Goal: Find specific page/section: Find specific page/section

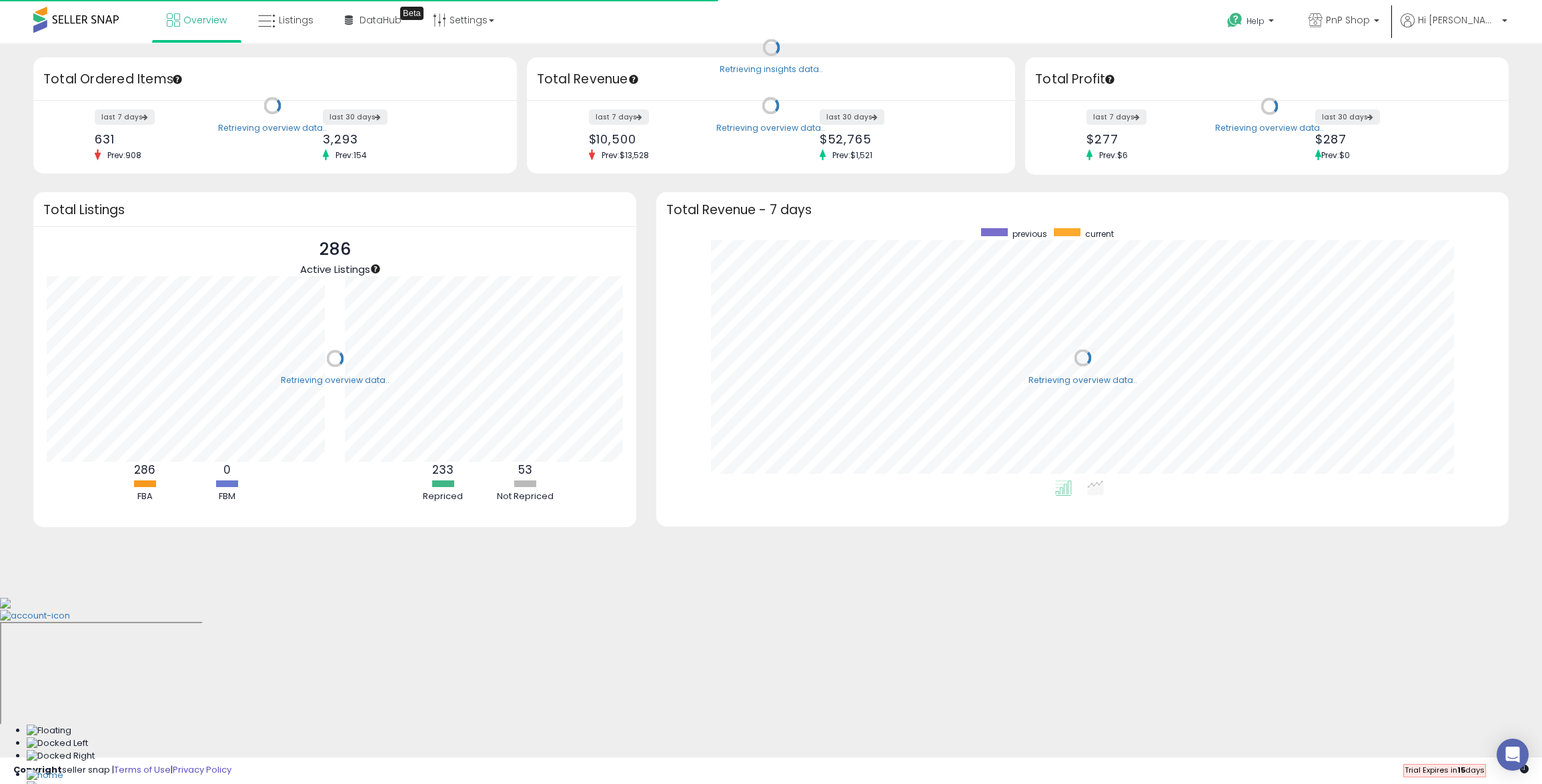
scroll to position [134, 298]
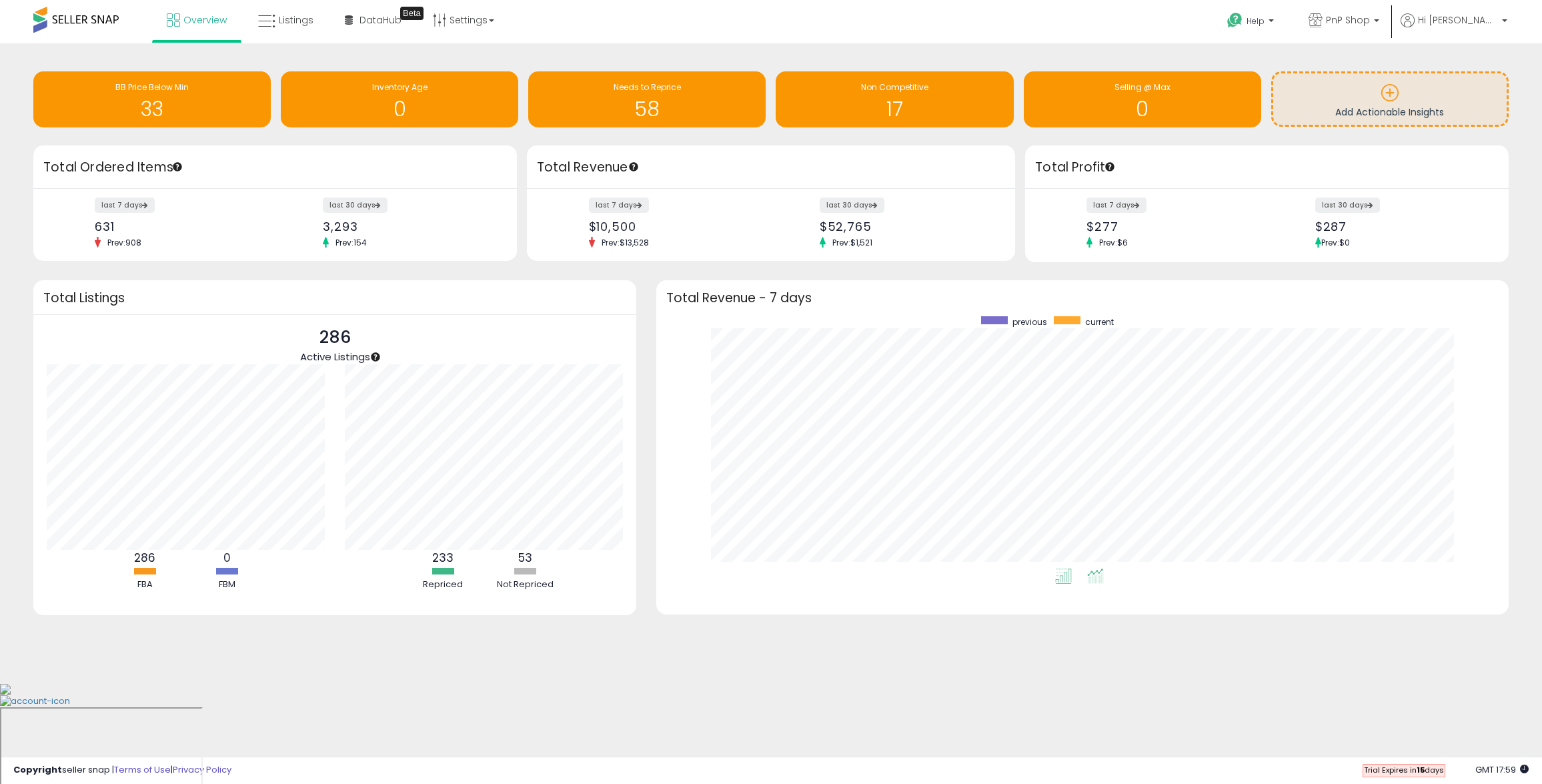
click at [1098, 575] on icon at bounding box center [1095, 576] width 17 height 15
click at [1053, 578] on li at bounding box center [1063, 578] width 30 height 23
click at [264, 13] on icon at bounding box center [267, 21] width 17 height 17
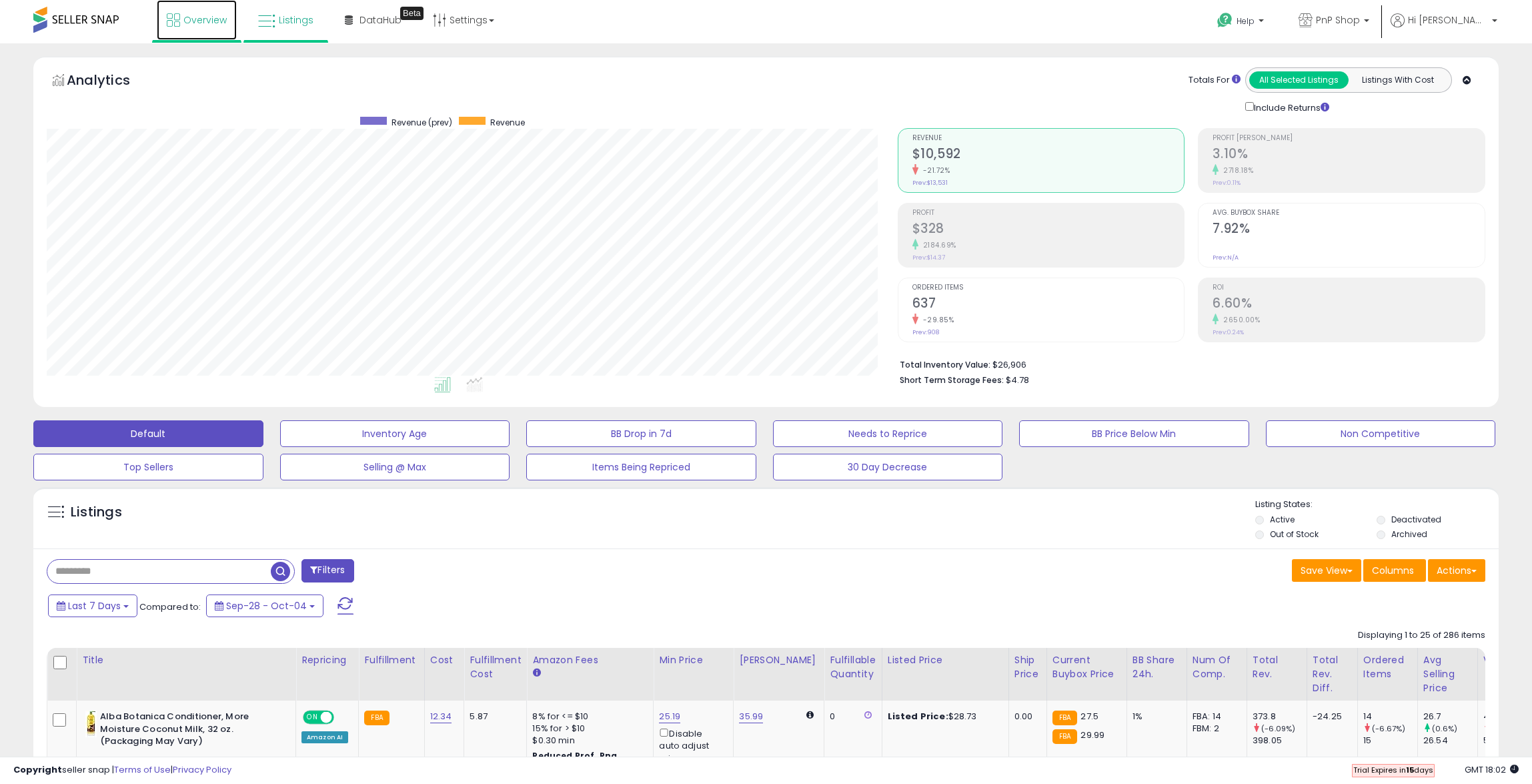
click at [168, 21] on icon at bounding box center [174, 20] width 13 height 13
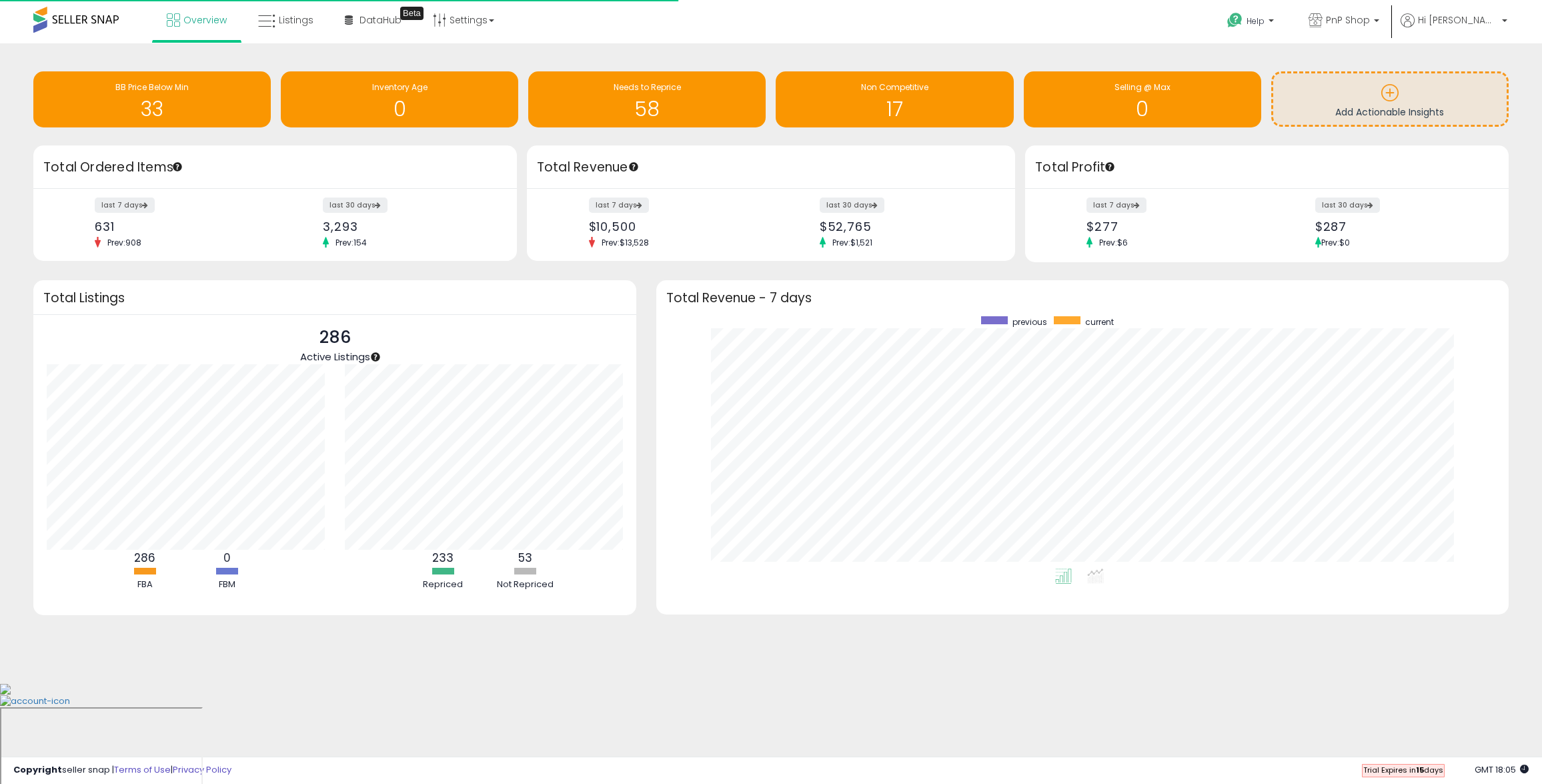
scroll to position [252, 826]
click at [300, 21] on span "Listings" at bounding box center [297, 20] width 35 height 13
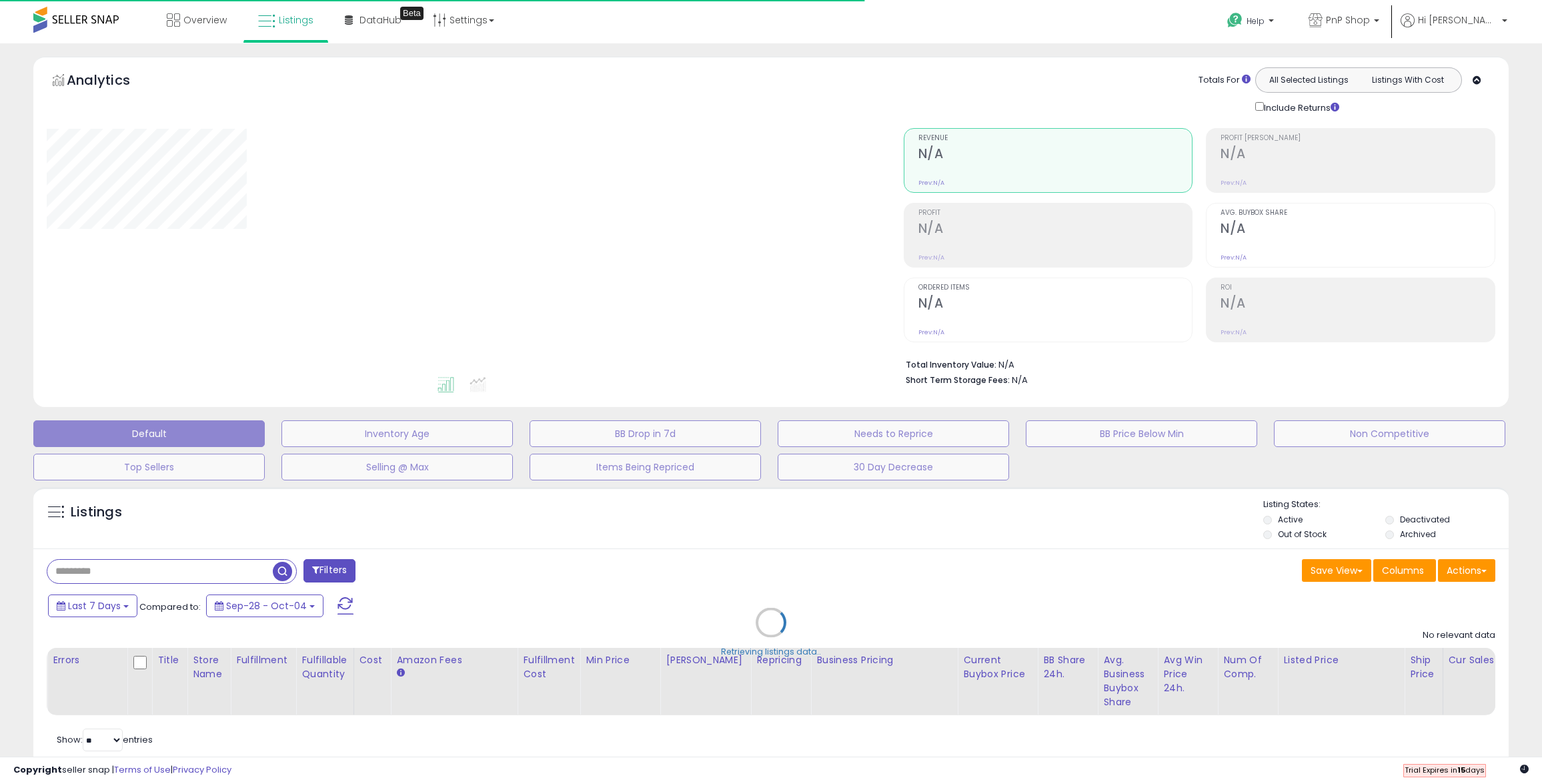
click at [175, 570] on div "Retrieving listings data.." at bounding box center [771, 632] width 1495 height 304
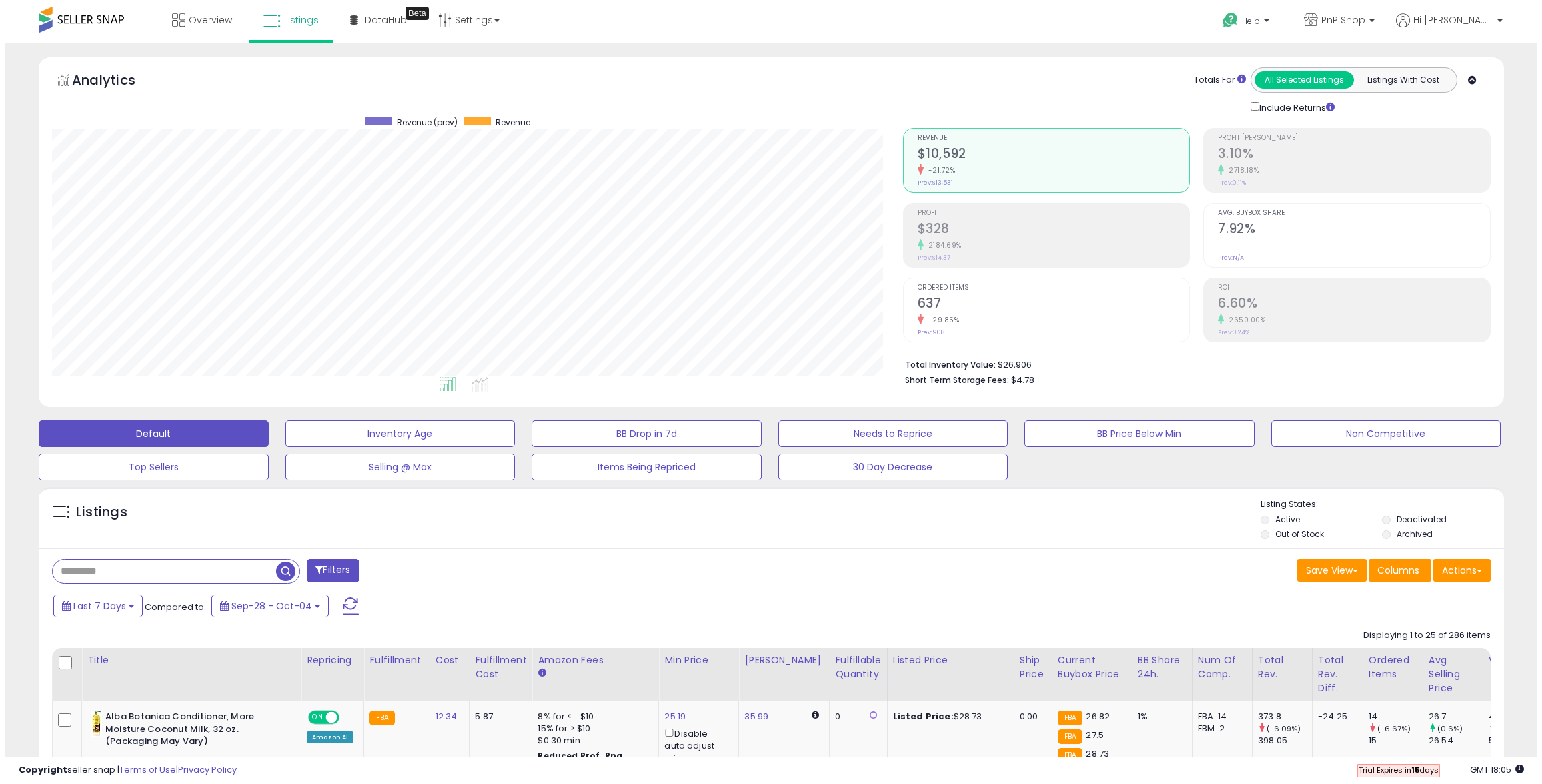
scroll to position [274, 851]
click at [127, 570] on input "text" at bounding box center [159, 571] width 224 height 23
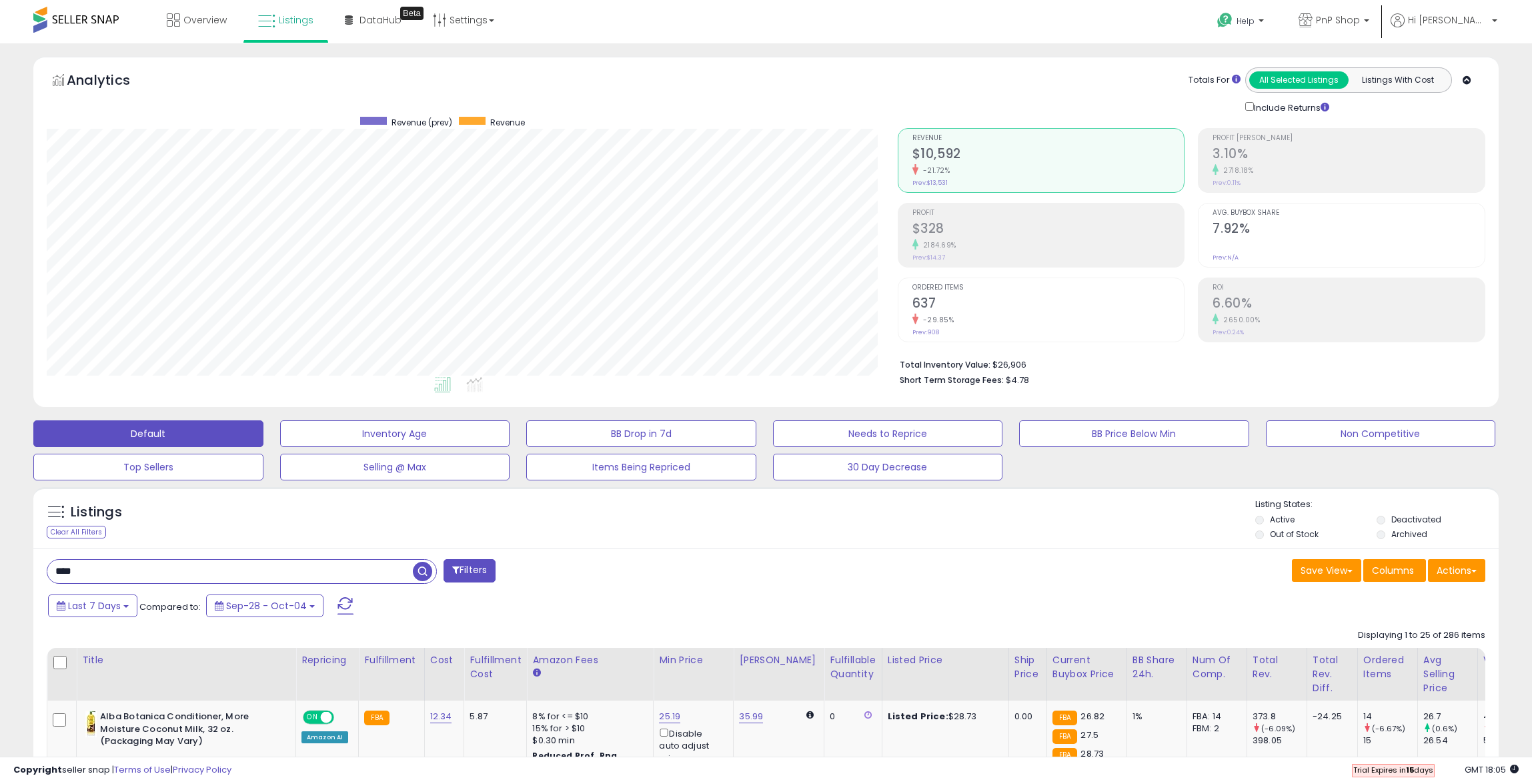
type input "****"
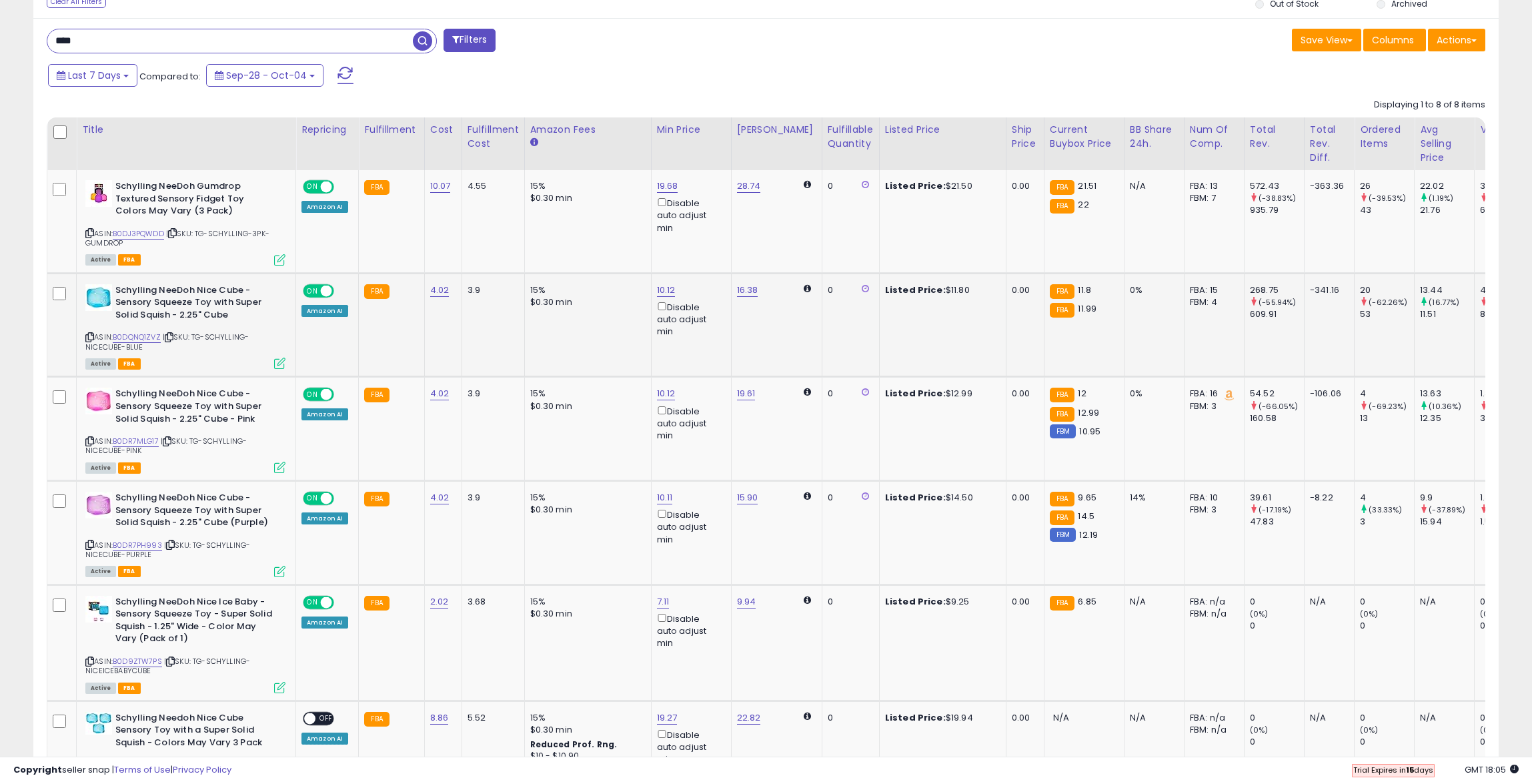
scroll to position [532, 0]
